Goal: Task Accomplishment & Management: Use online tool/utility

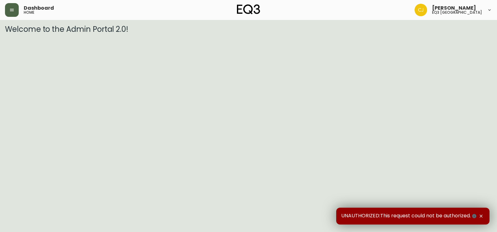
click at [15, 12] on button "button" at bounding box center [12, 10] width 14 height 14
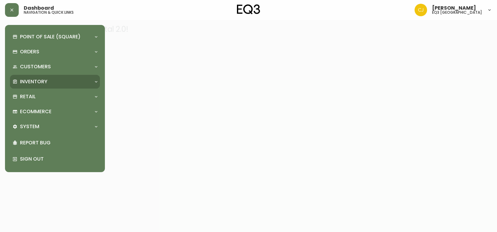
click at [65, 83] on div "Inventory" at bounding box center [51, 81] width 79 height 7
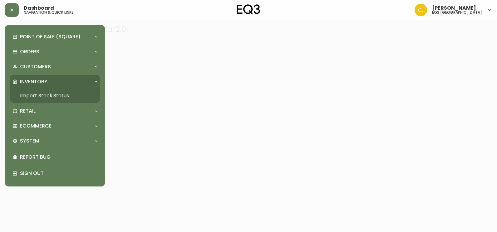
click at [62, 93] on link "Import Stock Status" at bounding box center [55, 96] width 90 height 14
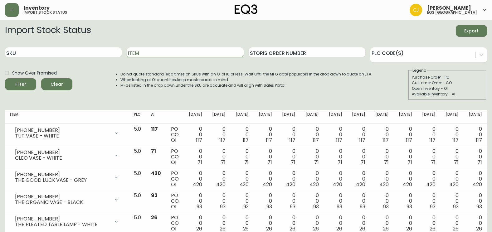
click at [144, 52] on input "Item" at bounding box center [185, 52] width 117 height 10
click at [5, 78] on button "Filter" at bounding box center [20, 84] width 31 height 12
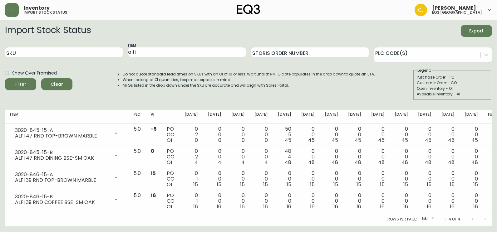
click at [367, 24] on main "Import Stock Status Export SKU Item alfi Storis Order Number PLC Code(s) Show O…" at bounding box center [248, 123] width 497 height 206
drag, startPoint x: 142, startPoint y: 52, endPoint x: 117, endPoint y: 51, distance: 24.7
click at [117, 51] on div "SKU Item alfi Storis Order Number PLC Code(s)" at bounding box center [248, 52] width 487 height 20
type input "tube"
click at [5, 78] on button "Filter" at bounding box center [20, 84] width 31 height 12
